Goal: Task Accomplishment & Management: Use online tool/utility

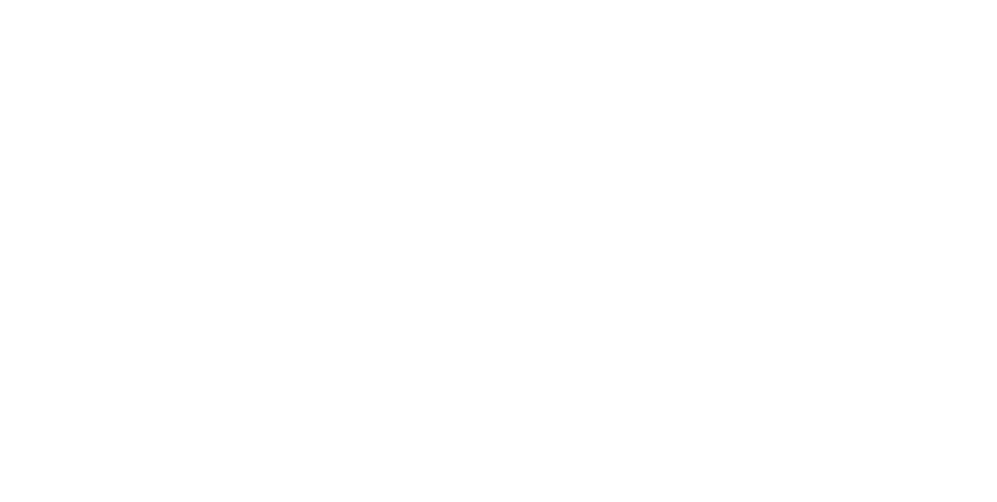
scroll to position [2325, 0]
click at [163, 140] on div "Collaborate" at bounding box center [132, 136] width 62 height 14
click at [423, 353] on div "Labels Download" at bounding box center [357, 330] width 131 height 117
click at [0, 0] on icon "button" at bounding box center [0, 0] width 0 height 0
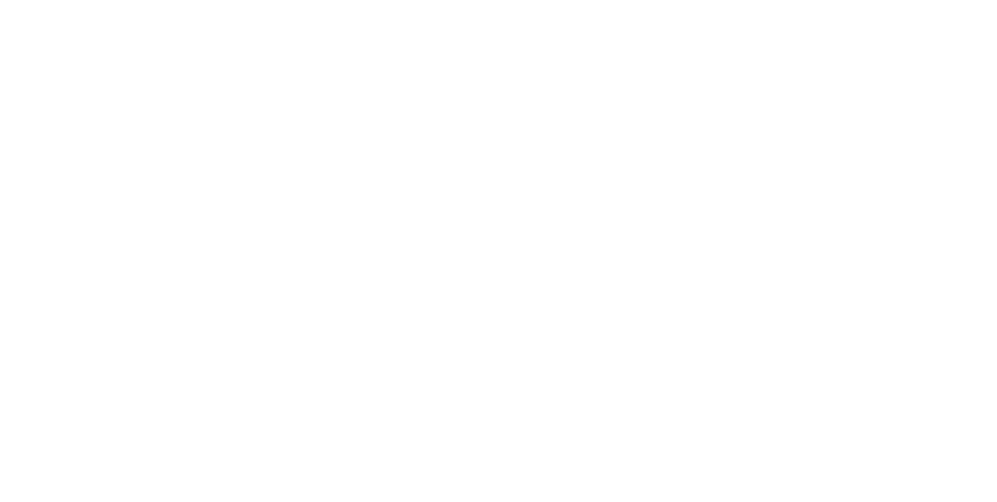
click at [0, 0] on button "Labels" at bounding box center [0, 0] width 0 height 0
click at [940, 436] on div "BK [PERSON_NAME] 03:59pm [DATE] Allstar Plastics Acrylic Box.pdf Labels Download" at bounding box center [585, 323] width 710 height 225
click at [834, 89] on button "Close" at bounding box center [805, 86] width 57 height 25
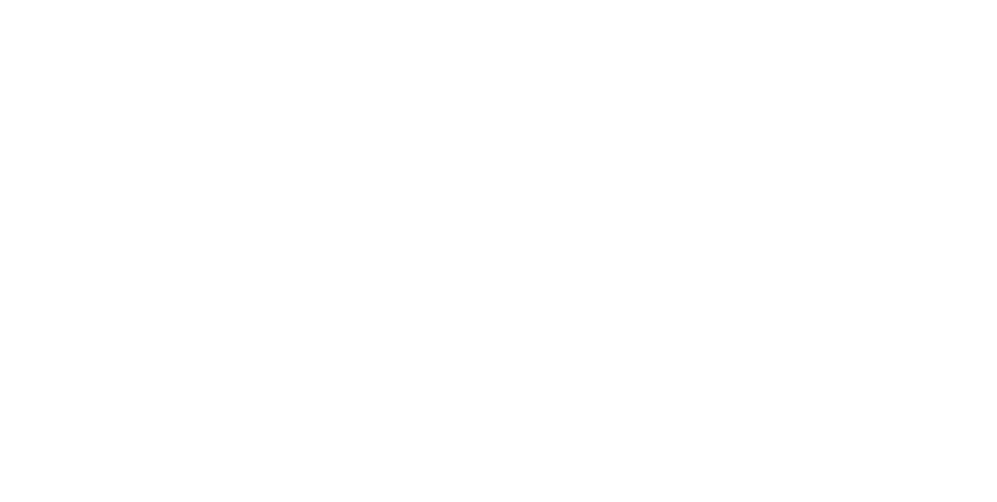
click at [163, 136] on div "Collaborate" at bounding box center [132, 136] width 62 height 14
click at [206, 86] on button "Order details" at bounding box center [132, 97] width 148 height 39
click at [170, 170] on div "Checklists 0/0" at bounding box center [135, 175] width 69 height 14
type textarea "x"
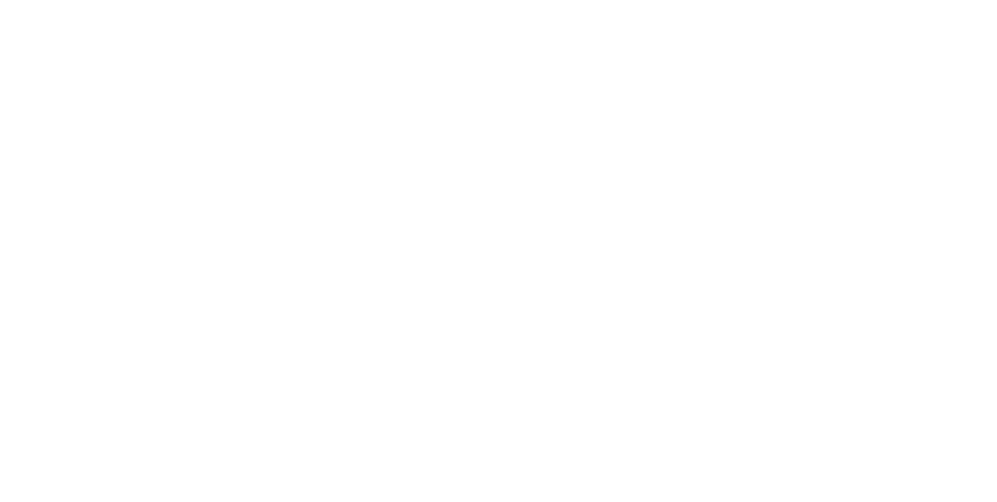
click at [168, 97] on div "Order details" at bounding box center [134, 97] width 66 height 14
click at [144, 216] on div "Tracking" at bounding box center [122, 214] width 43 height 14
click at [643, 441] on icon "button" at bounding box center [639, 440] width 8 height 9
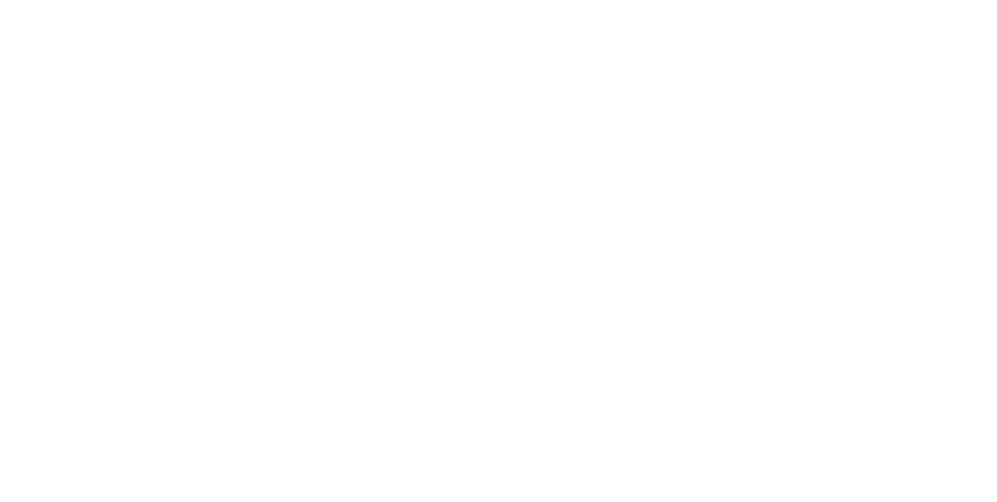
click at [492, 240] on button "Clock On" at bounding box center [450, 247] width 86 height 25
click at [168, 98] on div "Order details" at bounding box center [134, 97] width 66 height 14
